Goal: Manage account settings

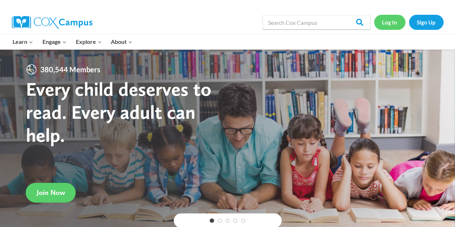
click at [390, 28] on link "Log In" at bounding box center [389, 22] width 31 height 15
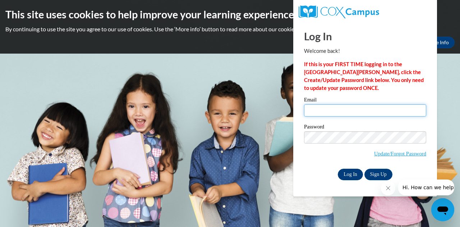
type input "[EMAIL_ADDRESS][DOMAIN_NAME]"
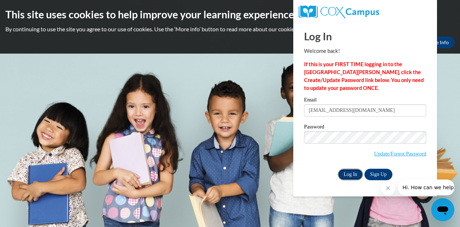
click at [350, 171] on input "Log In" at bounding box center [350, 175] width 25 height 12
click at [349, 174] on input "Log In" at bounding box center [350, 175] width 25 height 12
click at [346, 171] on input "Log In" at bounding box center [350, 175] width 25 height 12
click at [367, 124] on label "Password" at bounding box center [365, 127] width 122 height 7
click at [419, 151] on link "Update/Forgot Password" at bounding box center [400, 154] width 52 height 6
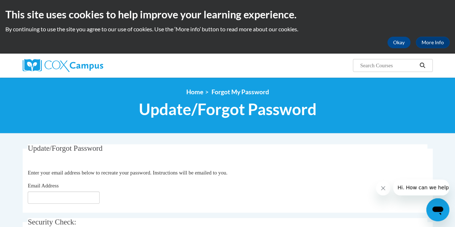
scroll to position [108, 0]
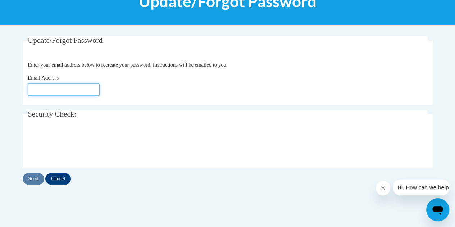
click at [79, 87] on input "Email Address" at bounding box center [64, 89] width 72 height 12
type input "[EMAIL_ADDRESS][DOMAIN_NAME]"
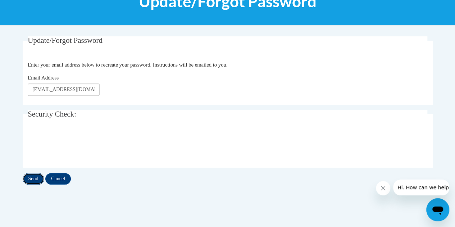
click at [32, 180] on input "Send" at bounding box center [34, 179] width 22 height 12
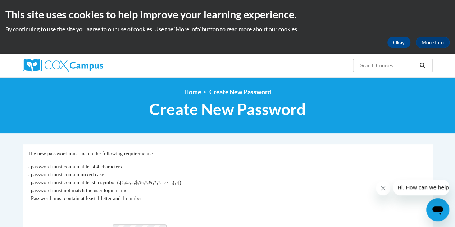
scroll to position [36, 0]
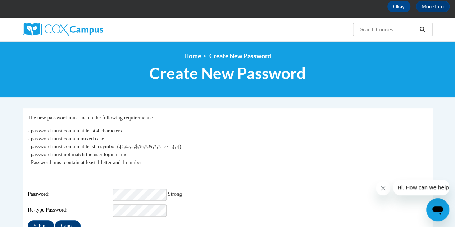
click at [354, 196] on div "Login: micarter@apsk12.org Password: Strong Re-type Password:" at bounding box center [227, 193] width 399 height 45
click at [41, 220] on input "Submit" at bounding box center [41, 226] width 26 height 12
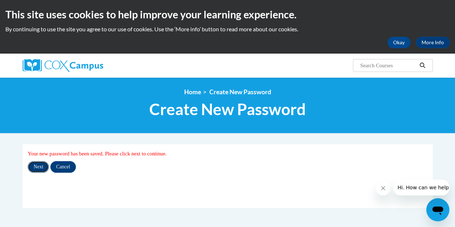
click at [41, 166] on input "Next" at bounding box center [38, 167] width 21 height 12
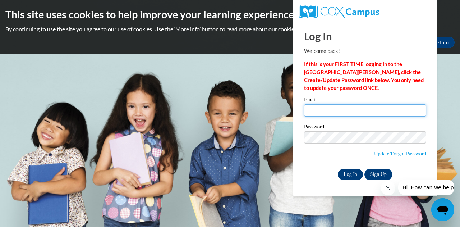
type input "[EMAIL_ADDRESS][DOMAIN_NAME]"
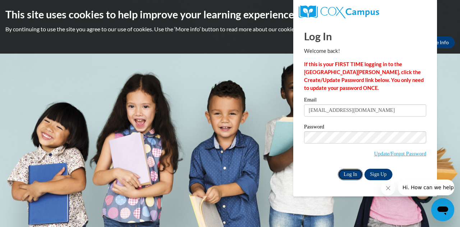
click at [352, 171] on input "Log In" at bounding box center [350, 175] width 25 height 12
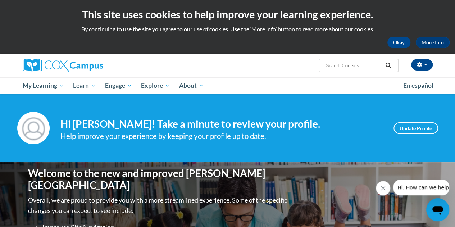
scroll to position [36, 0]
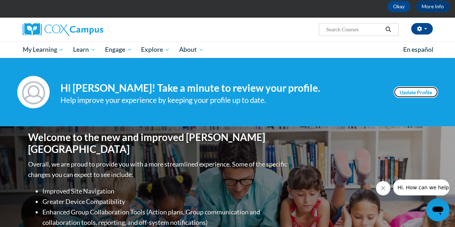
click at [401, 92] on link "Update Profile" at bounding box center [415, 92] width 45 height 12
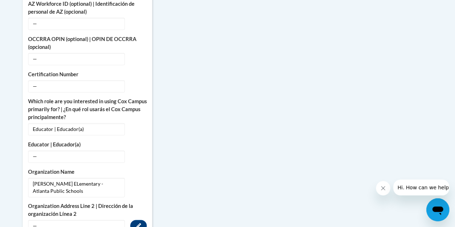
scroll to position [431, 0]
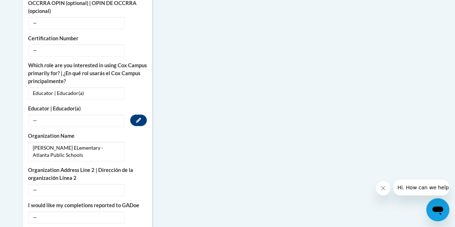
click at [50, 114] on span "—" at bounding box center [76, 120] width 97 height 12
click at [134, 114] on button "Edit" at bounding box center [138, 120] width 17 height 12
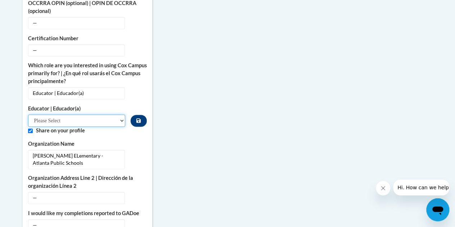
click at [119, 114] on select "Please Select Early Learning/Daycare Teacher/Family Home Care Provider | Maestr…" at bounding box center [76, 120] width 97 height 12
select select "8e40623d-54d0-45cd-9f92-5df65cd3f8cf"
click at [28, 114] on select "Please Select Early Learning/Daycare Teacher/Family Home Care Provider | Maestr…" at bounding box center [76, 120] width 97 height 12
click at [86, 192] on span "—" at bounding box center [76, 198] width 97 height 12
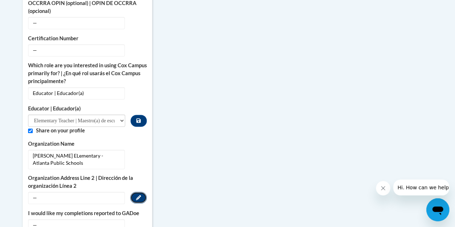
click at [139, 195] on icon "Custom profile fields" at bounding box center [138, 197] width 5 height 5
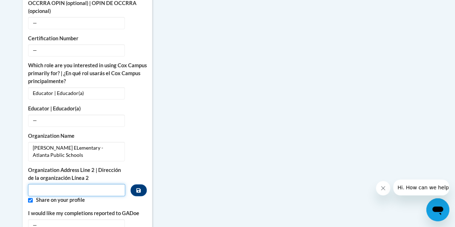
click at [94, 184] on input "Metadata input" at bounding box center [76, 190] width 97 height 12
type input "[PERSON_NAME][GEOGRAPHIC_DATA]"
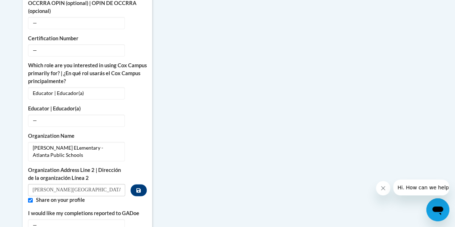
click at [129, 196] on label "Share on your profile" at bounding box center [91, 200] width 111 height 8
click at [136, 184] on button "Custom profile fields" at bounding box center [139, 190] width 16 height 12
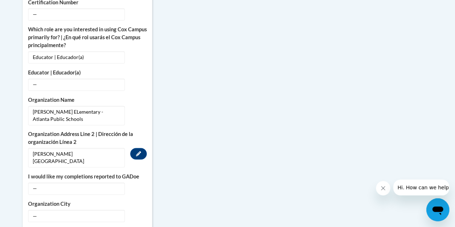
scroll to position [503, 0]
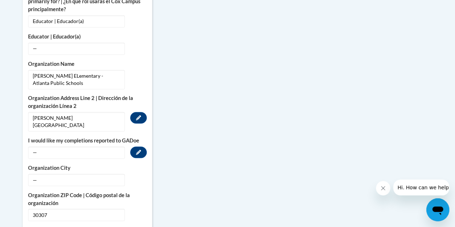
click at [100, 146] on span "—" at bounding box center [76, 152] width 97 height 12
click at [141, 146] on button "Edit" at bounding box center [138, 152] width 17 height 12
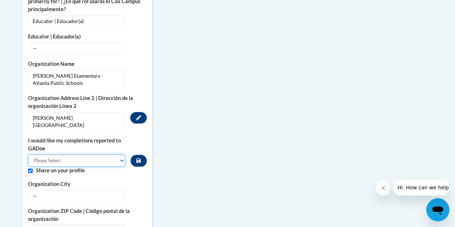
click at [110, 154] on select "Please Select Yes No" at bounding box center [76, 160] width 97 height 12
select select "603ba6f8-c7dd-435b-84cd-d4c8cfb77024"
click at [28, 154] on select "Please Select Yes No" at bounding box center [76, 160] width 97 height 12
click at [141, 155] on button "Custom profile fields" at bounding box center [139, 161] width 16 height 12
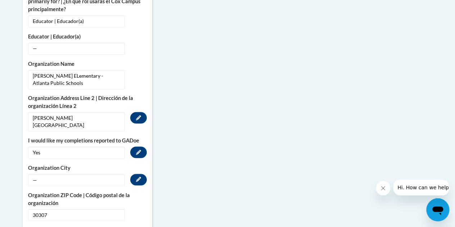
click at [93, 174] on span "—" at bounding box center [76, 180] width 97 height 12
click at [138, 174] on button "Edit" at bounding box center [138, 180] width 17 height 12
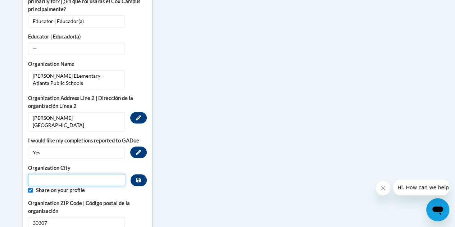
click at [114, 174] on input "Metadata input" at bounding box center [76, 180] width 97 height 12
type input "[GEOGRAPHIC_DATA]"
click at [90, 164] on label "Organization City" at bounding box center [76, 168] width 97 height 8
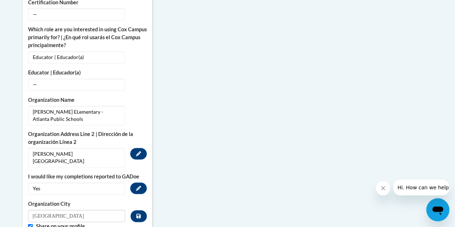
scroll to position [431, 0]
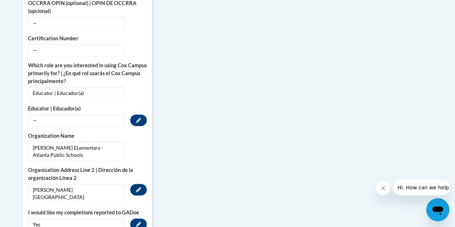
click at [66, 114] on span "—" at bounding box center [76, 120] width 97 height 12
click at [137, 118] on icon "Custom profile fields" at bounding box center [138, 120] width 5 height 5
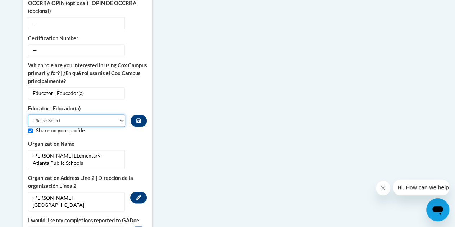
click at [106, 114] on select "Please Select Early Learning/Daycare Teacher/Family Home Care Provider | Maestr…" at bounding box center [76, 120] width 97 height 12
select select "8e40623d-54d0-45cd-9f92-5df65cd3f8cf"
click at [28, 114] on select "Please Select Early Learning/Daycare Teacher/Family Home Care Provider | Maestr…" at bounding box center [76, 120] width 97 height 12
click at [139, 115] on button "Custom profile fields" at bounding box center [139, 121] width 16 height 12
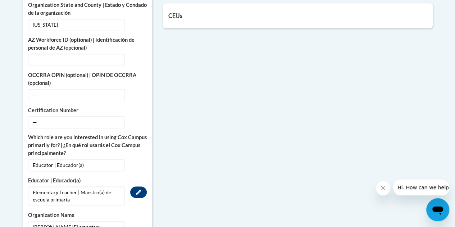
scroll to position [324, 0]
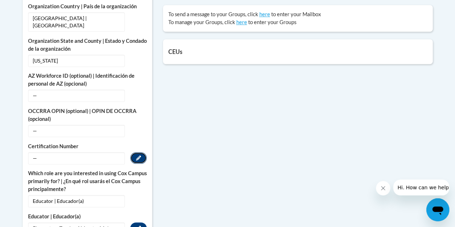
click at [135, 152] on button "Edit" at bounding box center [138, 158] width 17 height 12
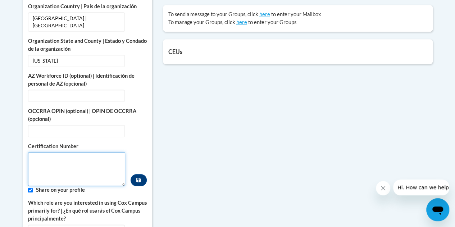
click at [119, 152] on textarea "Custom profile fields" at bounding box center [76, 169] width 97 height 34
type textarea "400301"
click at [137, 174] on button "Custom profile fields" at bounding box center [139, 180] width 16 height 12
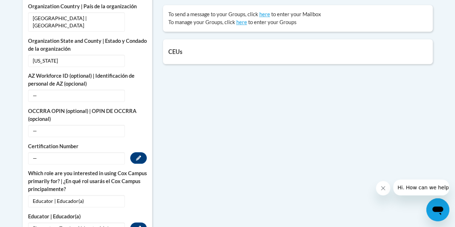
click at [114, 152] on span "—" at bounding box center [76, 158] width 97 height 12
click at [139, 152] on button "Edit" at bounding box center [138, 158] width 17 height 12
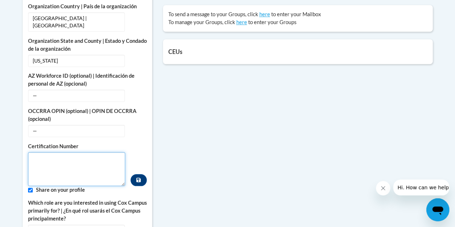
click at [100, 152] on textarea "Custom profile fields" at bounding box center [76, 169] width 97 height 34
type textarea "400301"
click at [137, 177] on icon "Custom profile fields" at bounding box center [138, 179] width 4 height 5
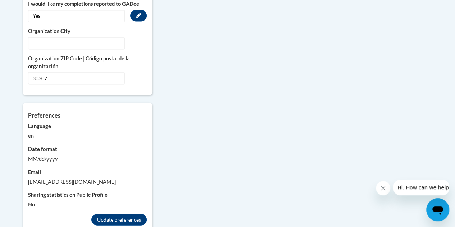
scroll to position [683, 0]
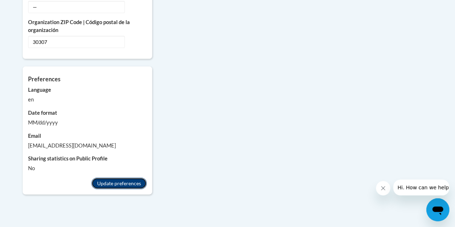
click at [137, 178] on button "Update preferences" at bounding box center [118, 184] width 55 height 12
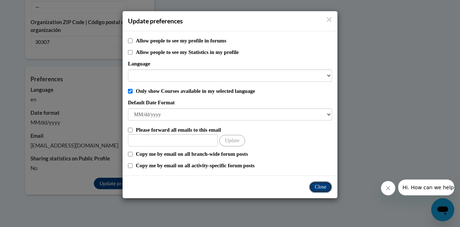
click at [320, 186] on button "Close" at bounding box center [320, 187] width 23 height 12
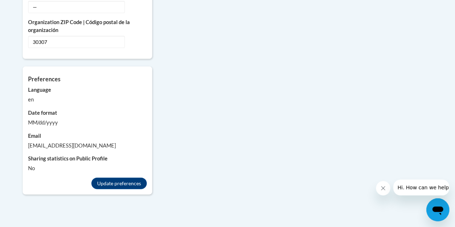
click at [381, 186] on icon "Close message from company" at bounding box center [383, 188] width 4 height 4
